Goal: Task Accomplishment & Management: Use online tool/utility

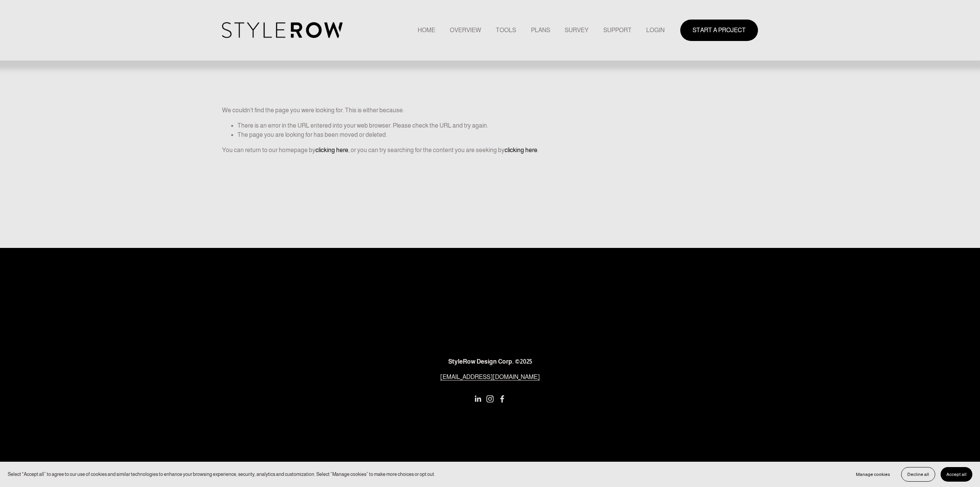
click at [665, 23] on div "START A PROJECT" at bounding box center [711, 30] width 93 height 21
click at [656, 31] on link "LOGIN" at bounding box center [655, 30] width 18 height 10
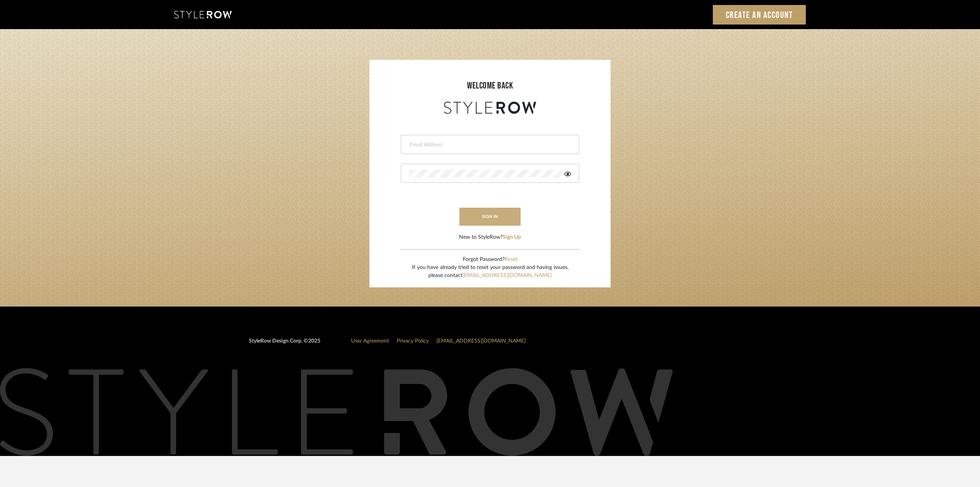
type input "ktyler@morgantewilson.com"
click at [487, 218] on button "sign in" at bounding box center [489, 216] width 61 height 18
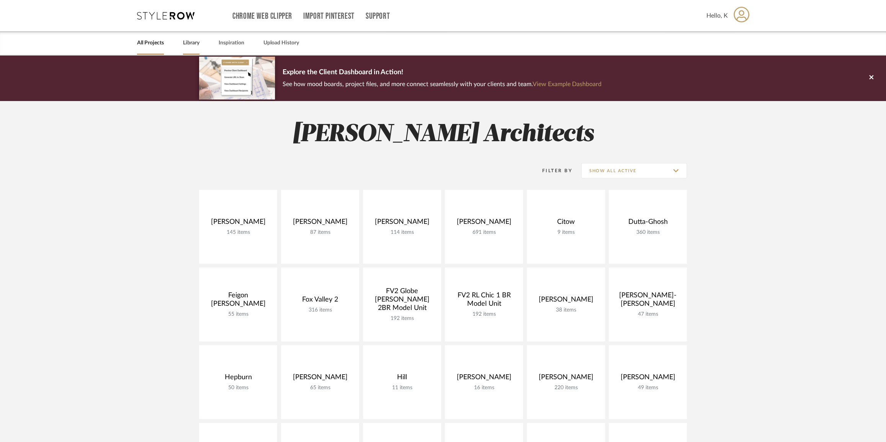
click at [194, 44] on link "Library" at bounding box center [191, 43] width 16 height 10
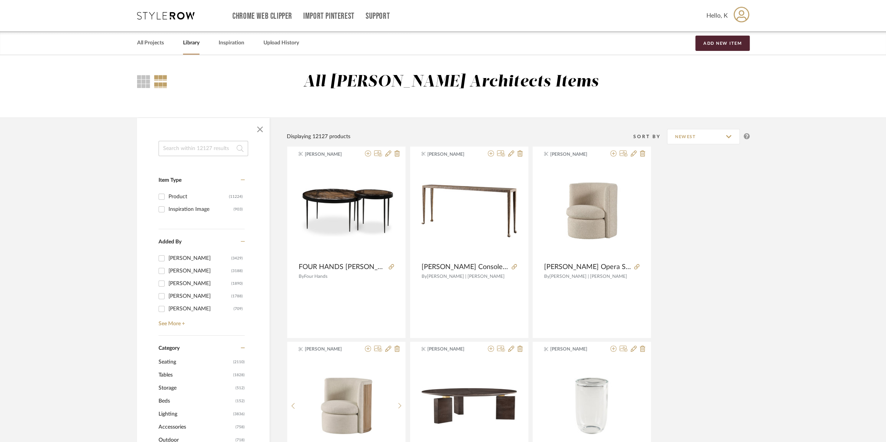
click at [194, 147] on input at bounding box center [203, 148] width 90 height 15
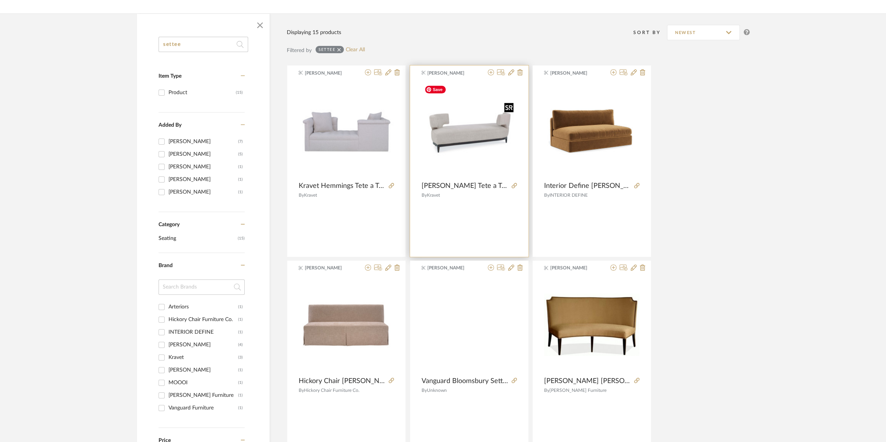
scroll to position [174, 0]
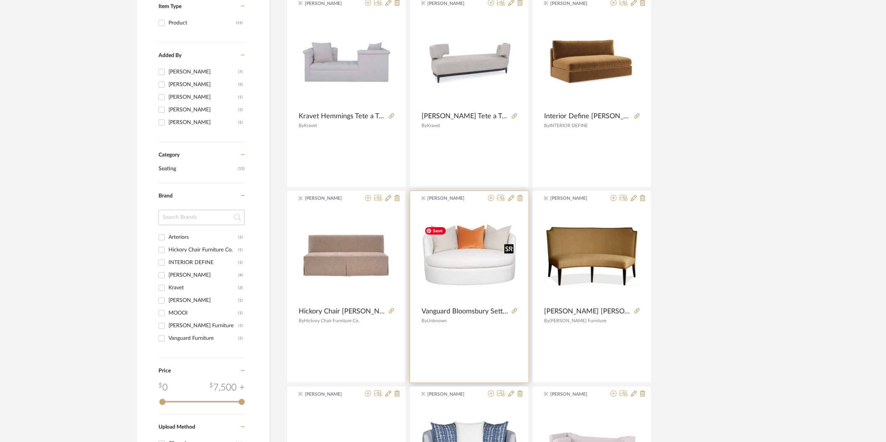
click at [443, 267] on img "0" at bounding box center [469, 255] width 95 height 64
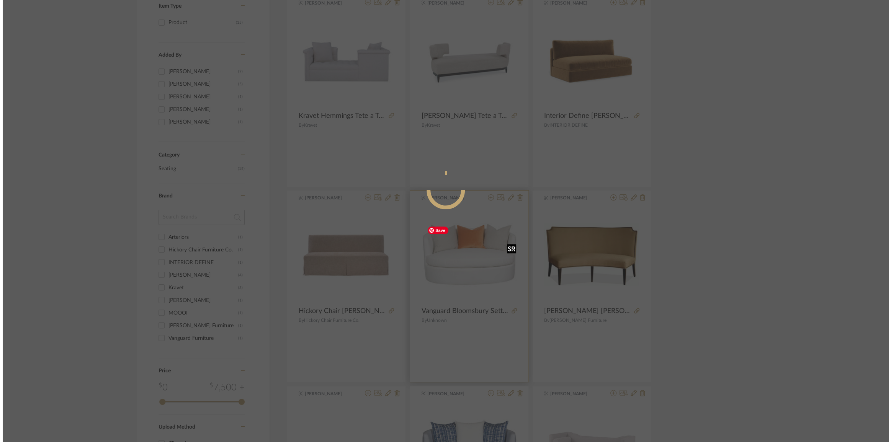
scroll to position [0, 0]
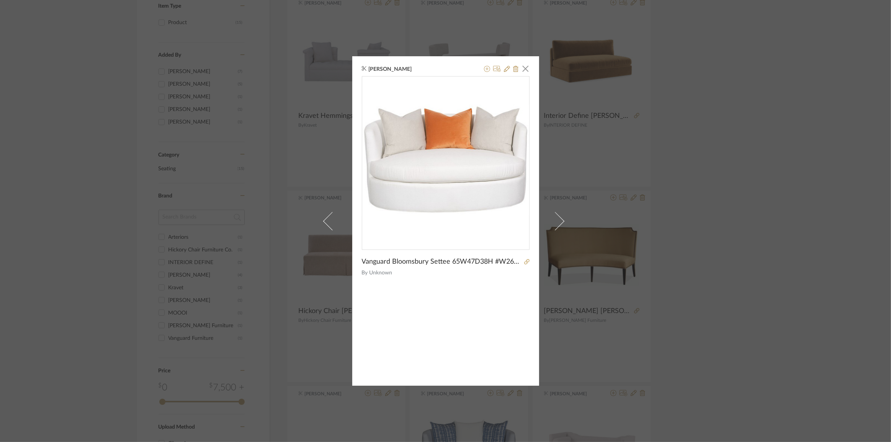
click at [754, 131] on div "[PERSON_NAME] × Vanguard Bloomsbury Settee 65W47D38H #W262-SE By Unknown" at bounding box center [445, 221] width 891 height 442
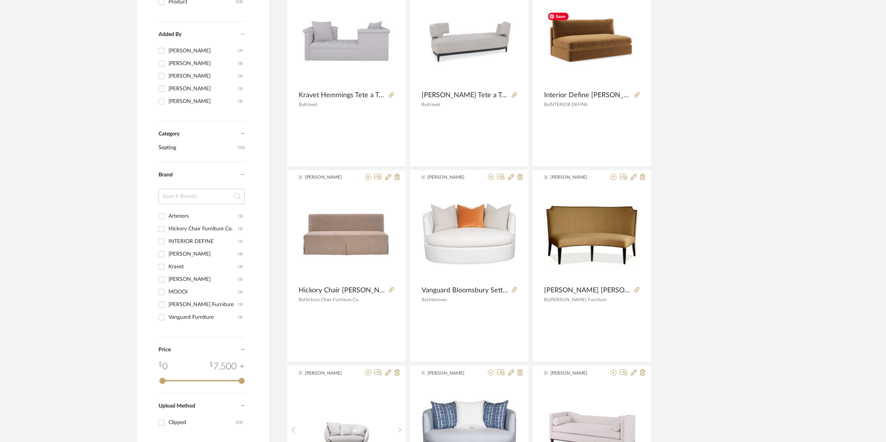
scroll to position [56, 0]
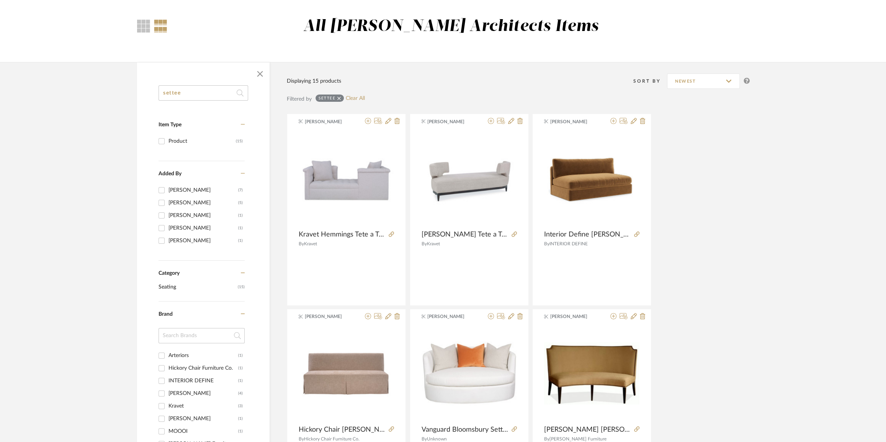
drag, startPoint x: 193, startPoint y: 93, endPoint x: 89, endPoint y: 95, distance: 104.1
type input "loveseat"
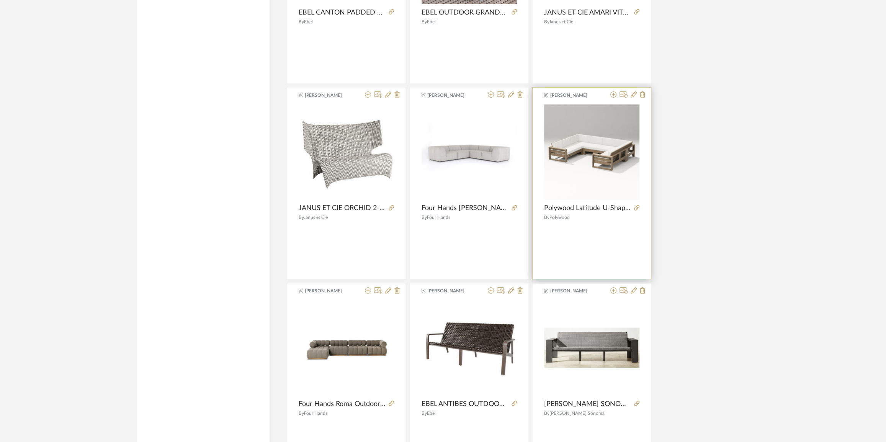
scroll to position [2152, 0]
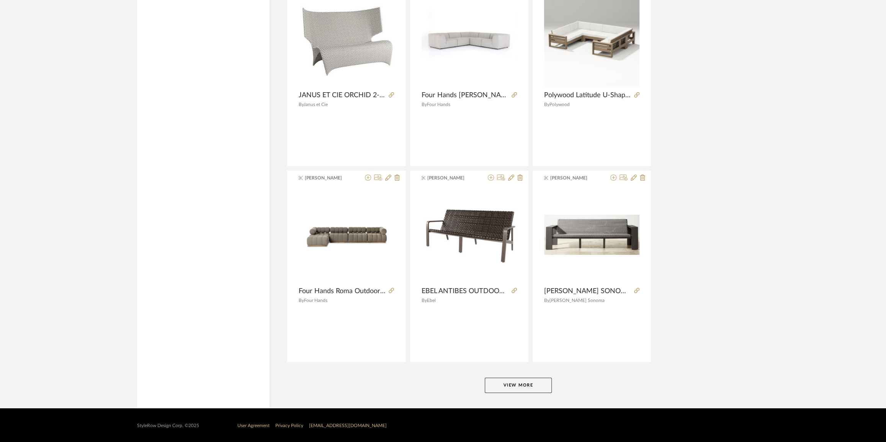
click at [513, 384] on button "View More" at bounding box center [518, 385] width 67 height 15
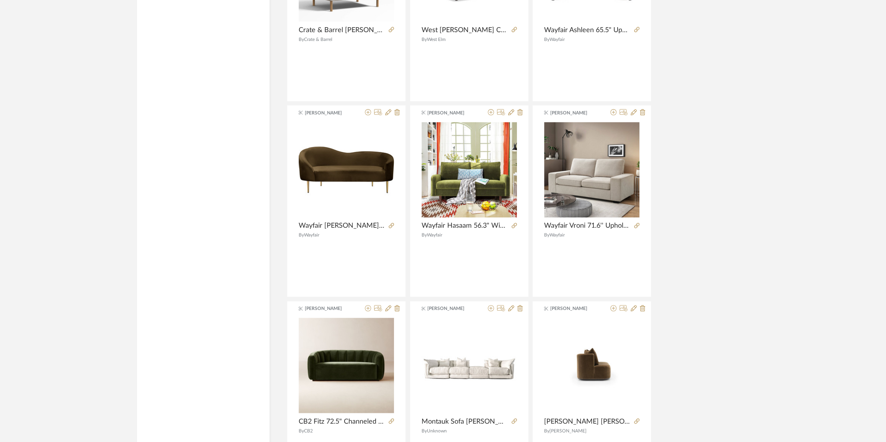
scroll to position [3405, 0]
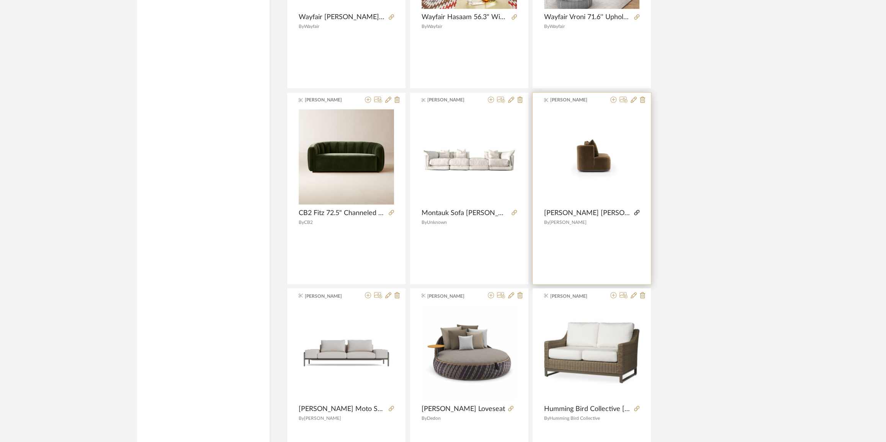
click at [637, 211] on icon at bounding box center [636, 212] width 5 height 5
click at [613, 98] on icon at bounding box center [613, 99] width 6 height 6
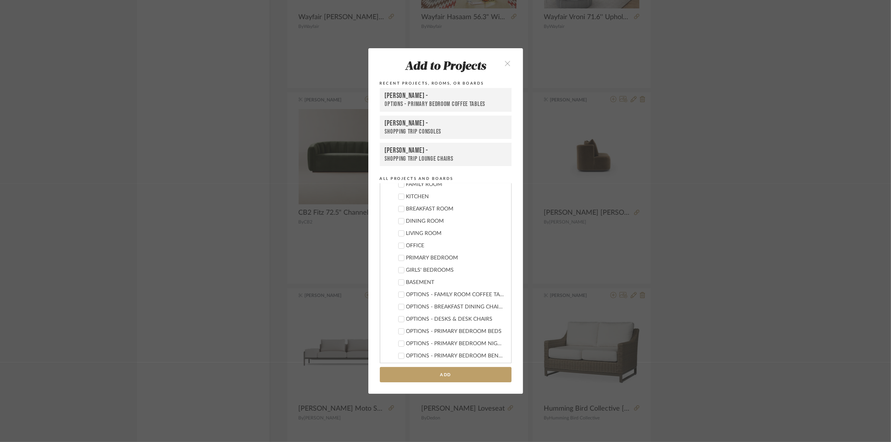
scroll to position [174, 0]
click at [399, 300] on icon at bounding box center [401, 298] width 5 height 5
click at [399, 311] on icon at bounding box center [401, 310] width 5 height 5
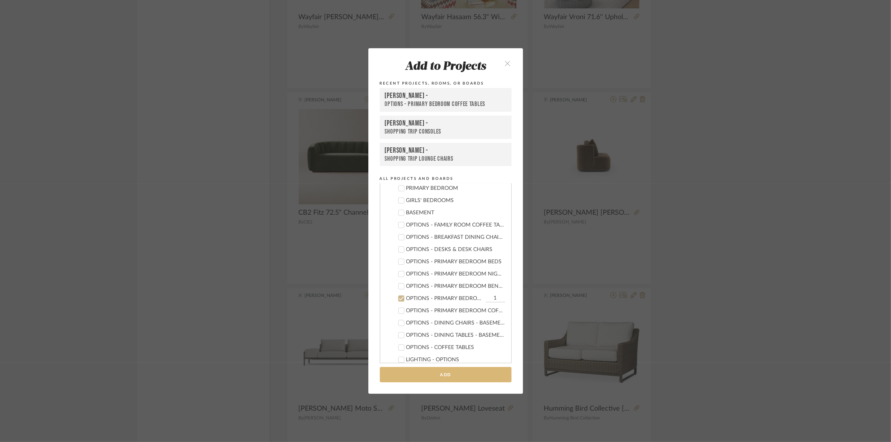
click at [459, 373] on button "Add" at bounding box center [446, 375] width 132 height 16
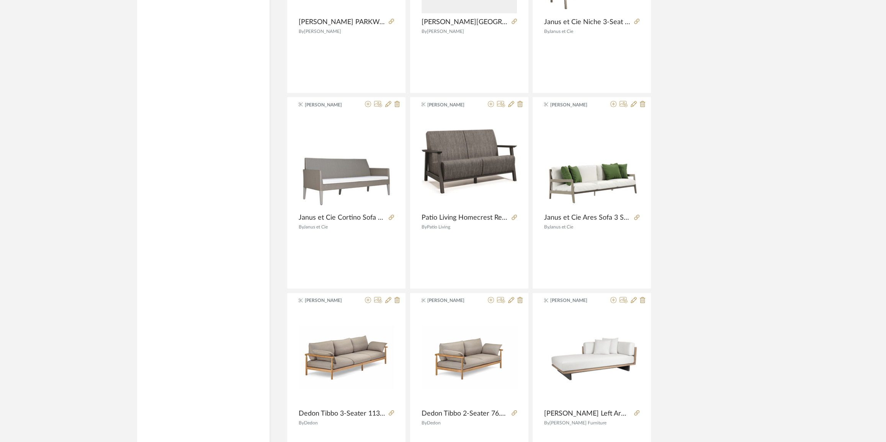
scroll to position [4501, 0]
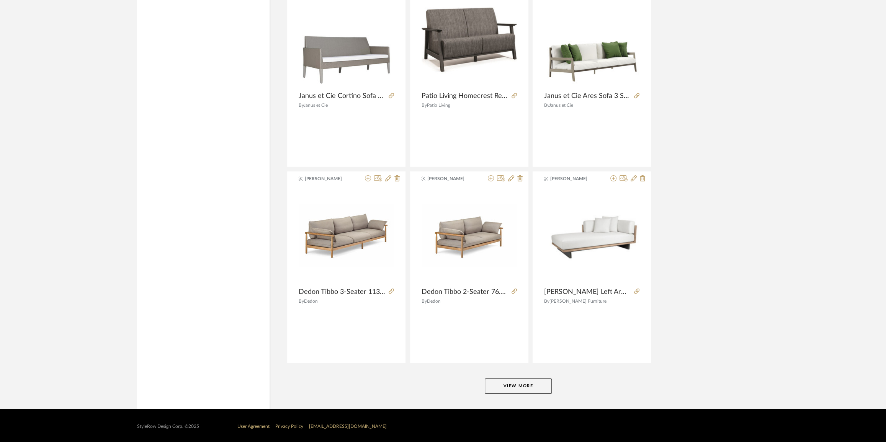
click at [531, 380] on button "View More" at bounding box center [518, 386] width 67 height 15
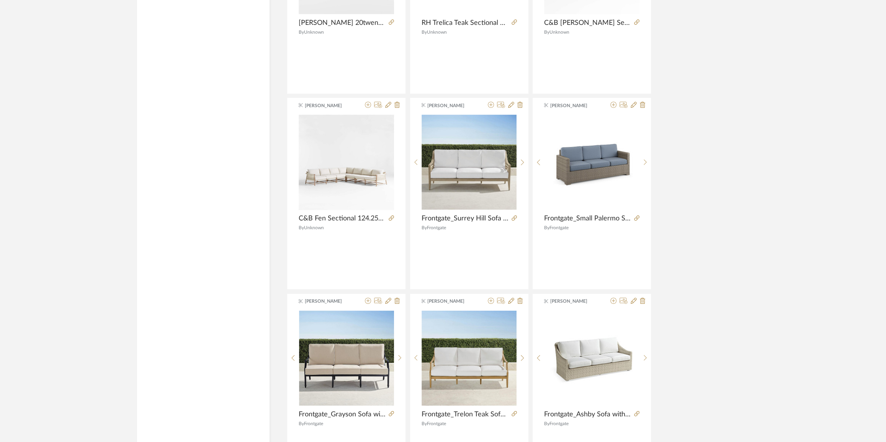
scroll to position [6850, 0]
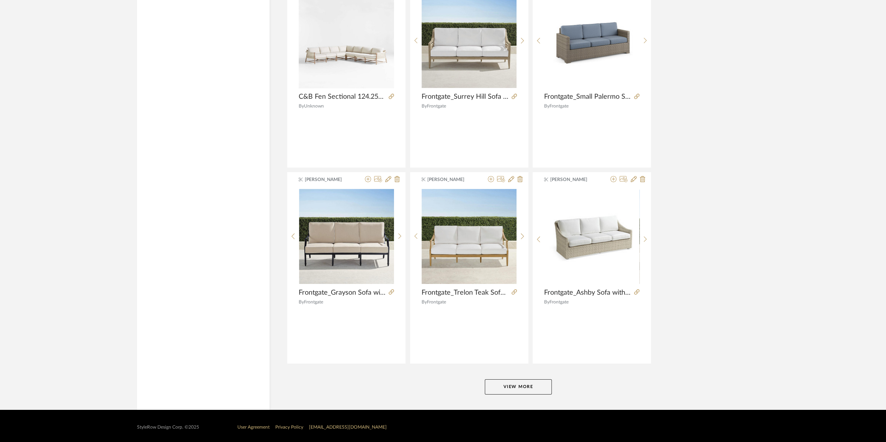
click at [538, 382] on button "View More" at bounding box center [518, 386] width 67 height 15
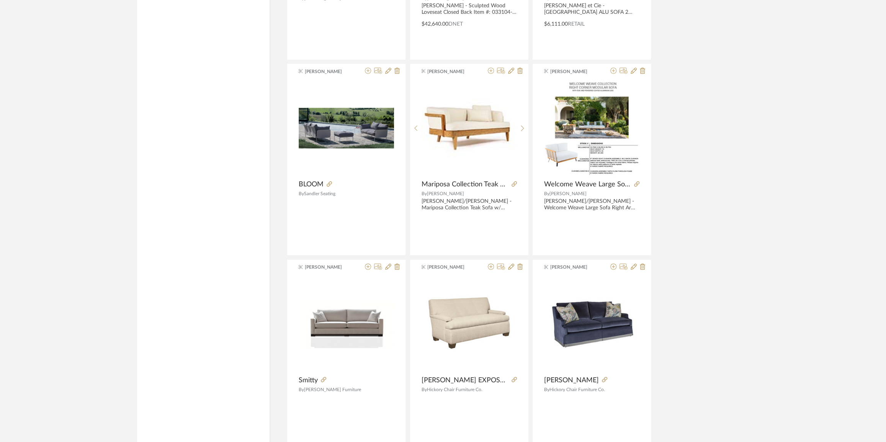
scroll to position [9200, 0]
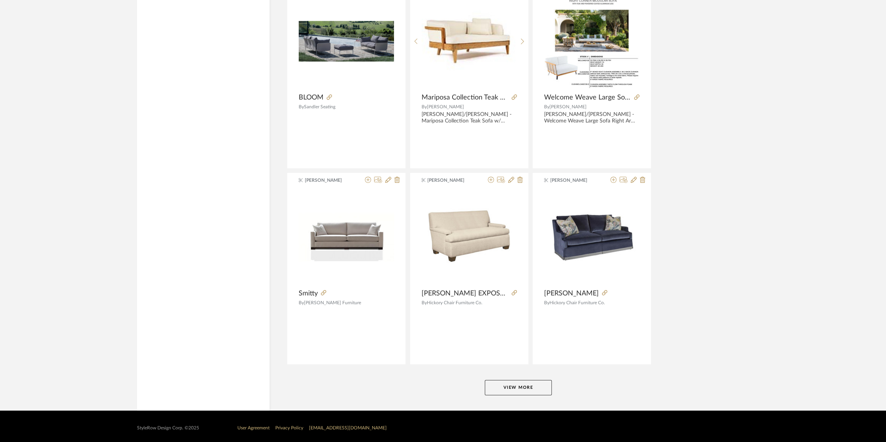
click at [501, 388] on button "View More" at bounding box center [518, 387] width 67 height 15
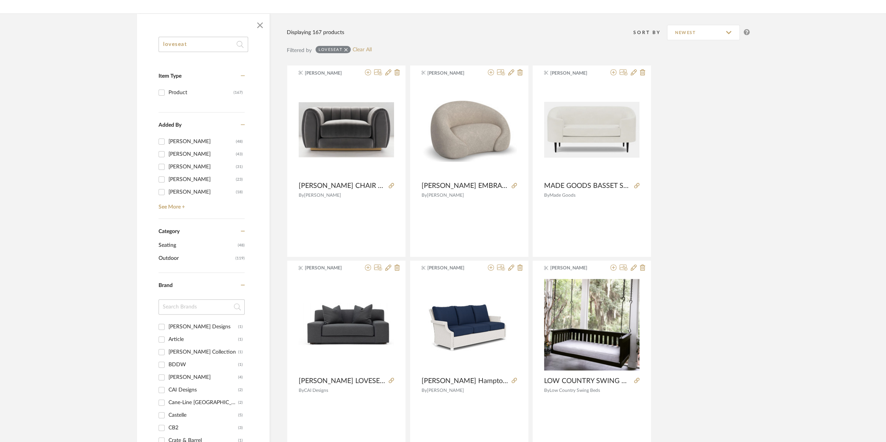
scroll to position [0, 0]
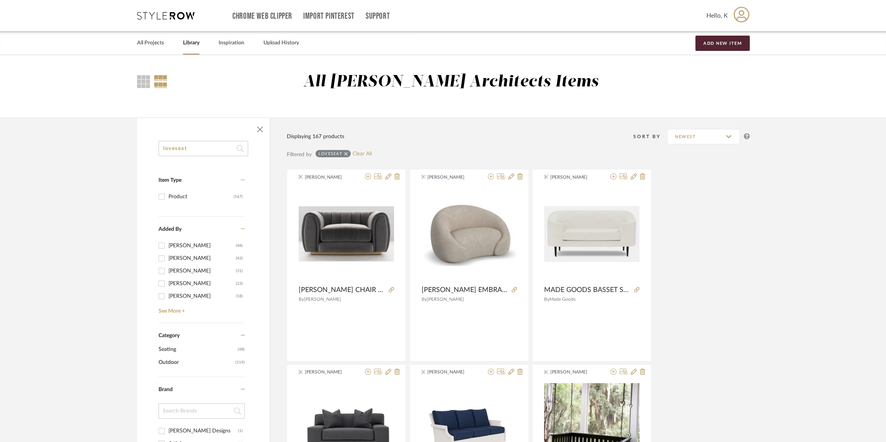
click at [347, 154] on div "loveseat" at bounding box center [332, 153] width 35 height 7
click at [346, 152] on icon at bounding box center [345, 153] width 3 height 5
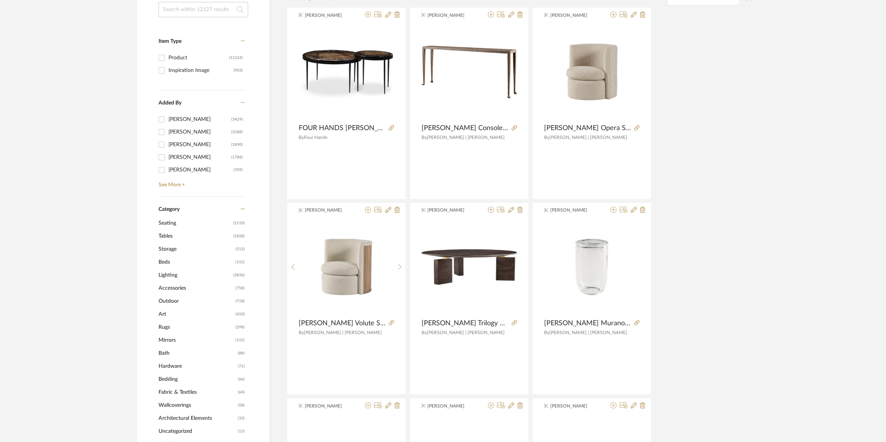
scroll to position [174, 0]
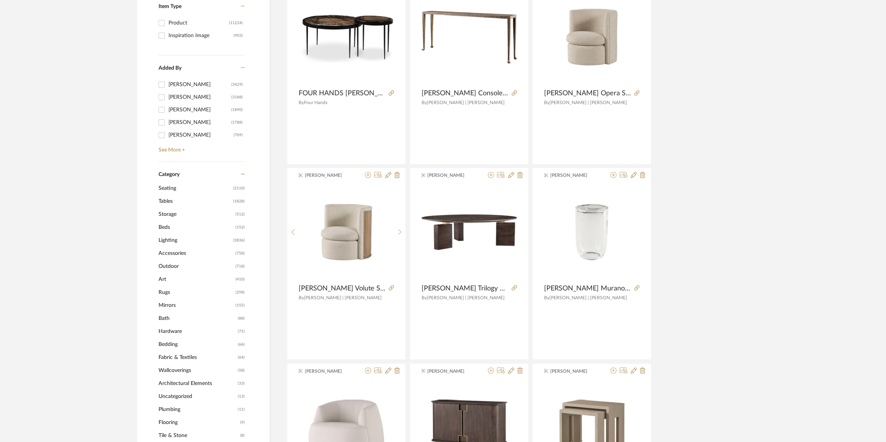
click at [192, 189] on span "Seating" at bounding box center [194, 188] width 73 height 13
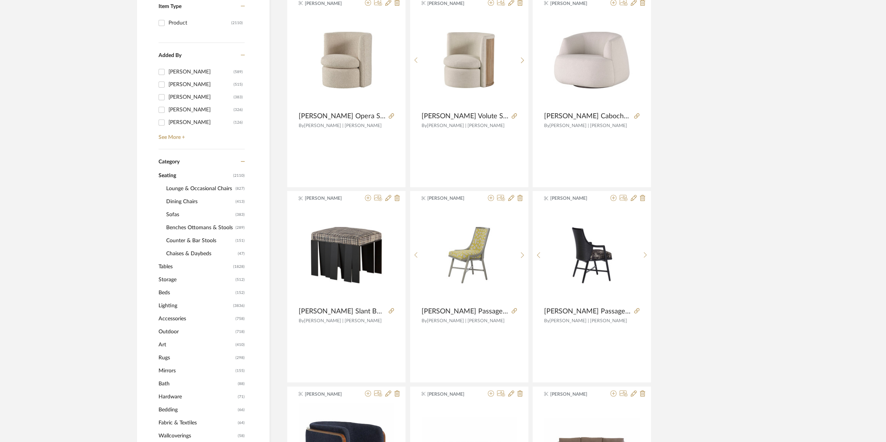
click at [179, 218] on span "Sofas" at bounding box center [199, 214] width 67 height 13
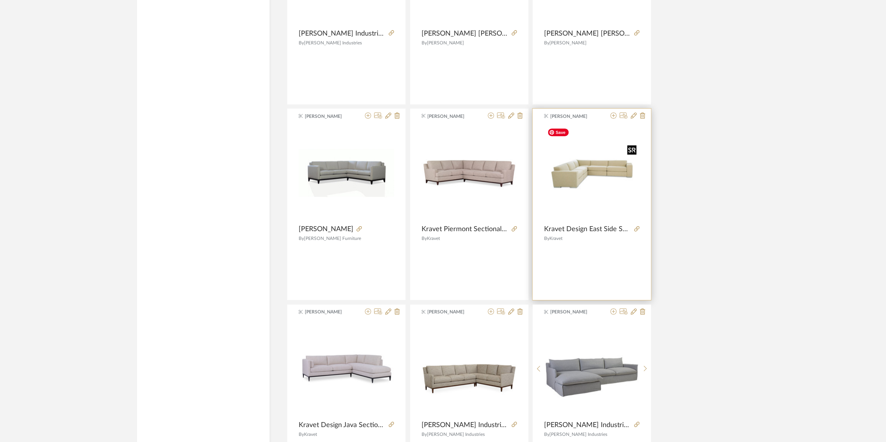
scroll to position [2164, 0]
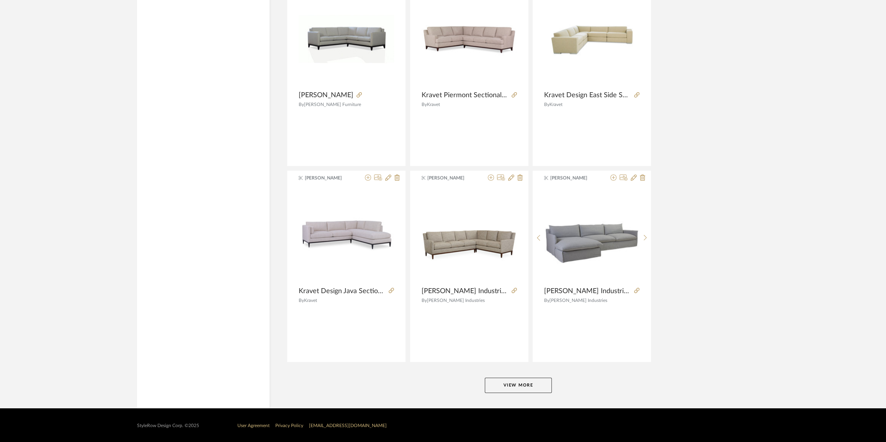
click at [513, 382] on button "View More" at bounding box center [518, 385] width 67 height 15
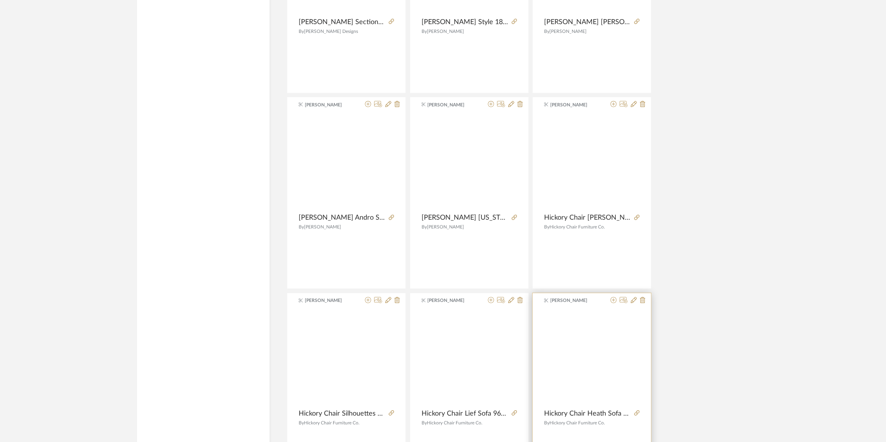
scroll to position [4513, 0]
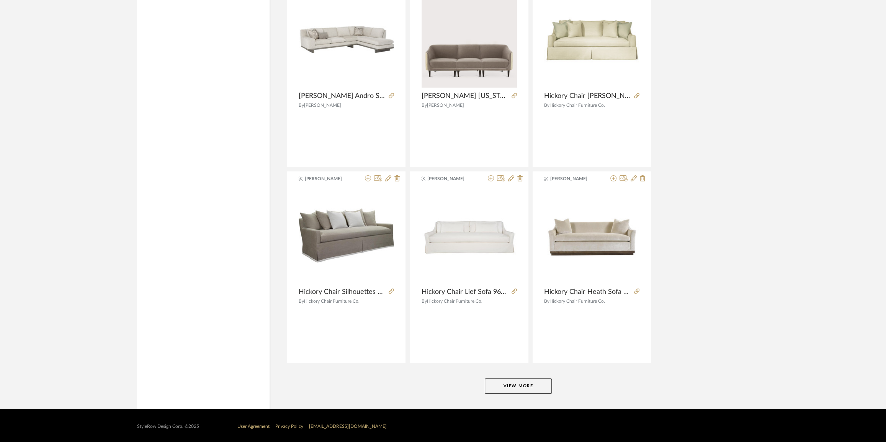
click at [523, 386] on button "View More" at bounding box center [518, 386] width 67 height 15
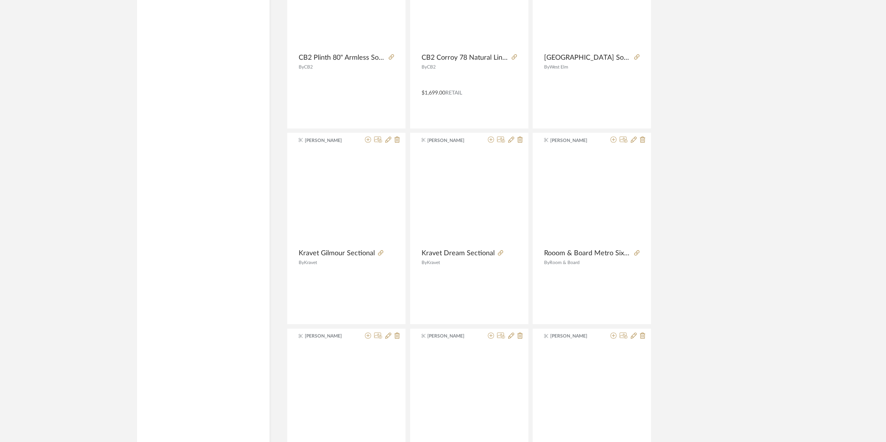
scroll to position [6845, 0]
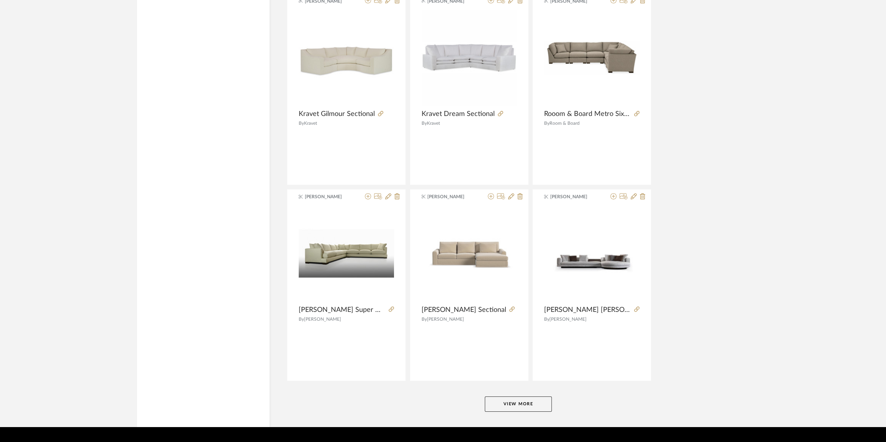
click at [525, 401] on button "View More" at bounding box center [518, 404] width 67 height 15
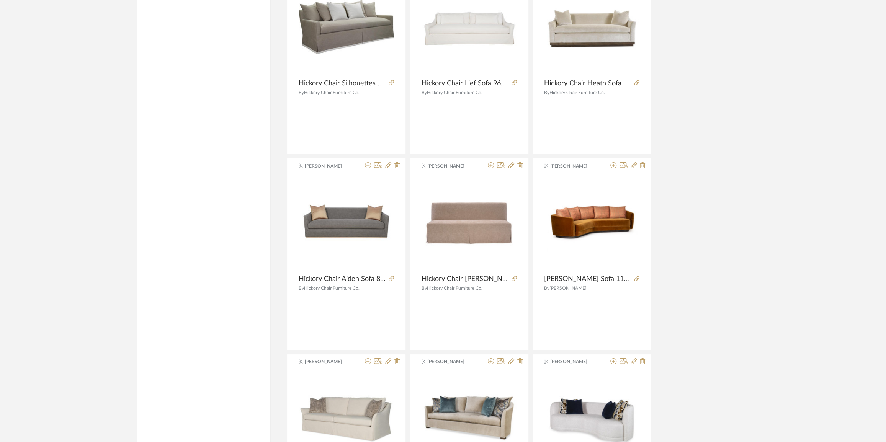
scroll to position [4548, 0]
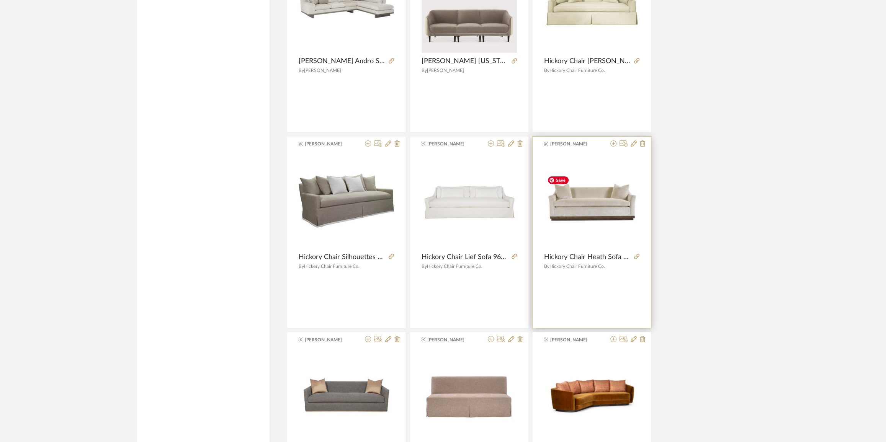
click at [590, 206] on img "0" at bounding box center [591, 201] width 95 height 52
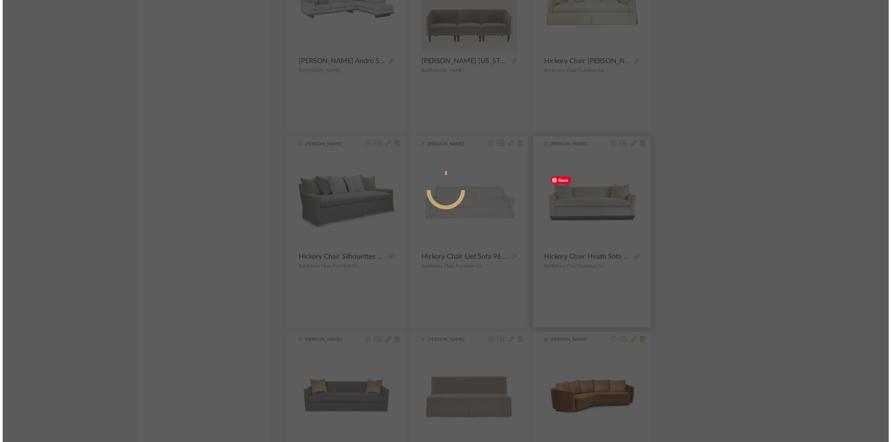
scroll to position [0, 0]
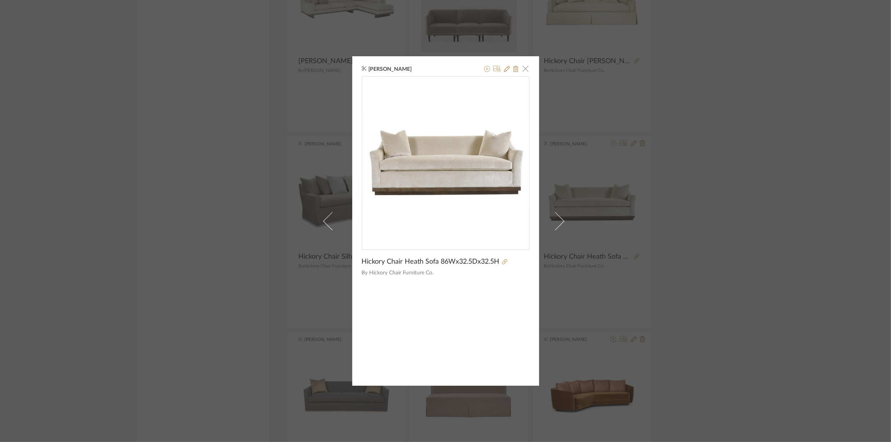
click at [524, 69] on span "button" at bounding box center [525, 68] width 15 height 15
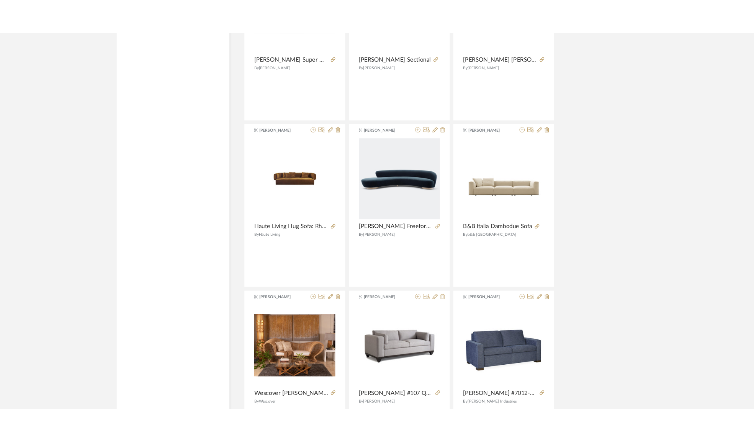
scroll to position [7088, 0]
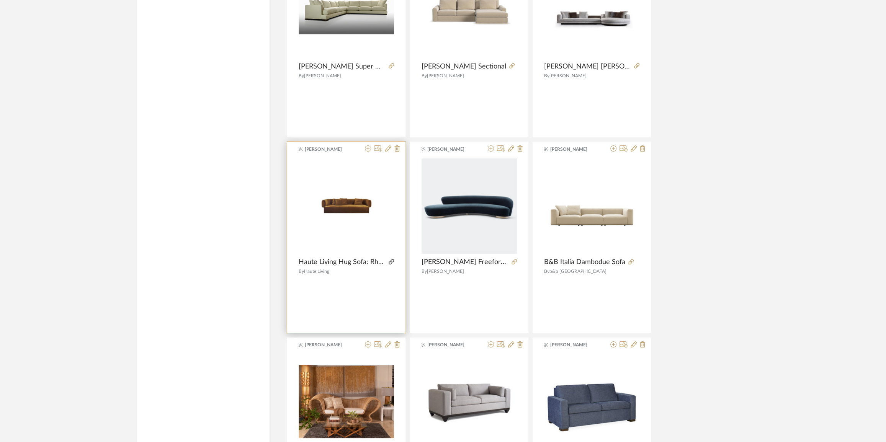
click at [392, 259] on icon at bounding box center [391, 261] width 5 height 5
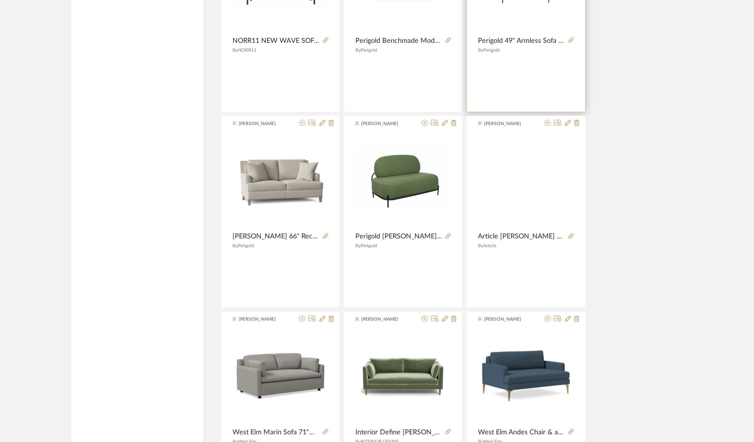
scroll to position [9107, 0]
